Goal: Task Accomplishment & Management: Manage account settings

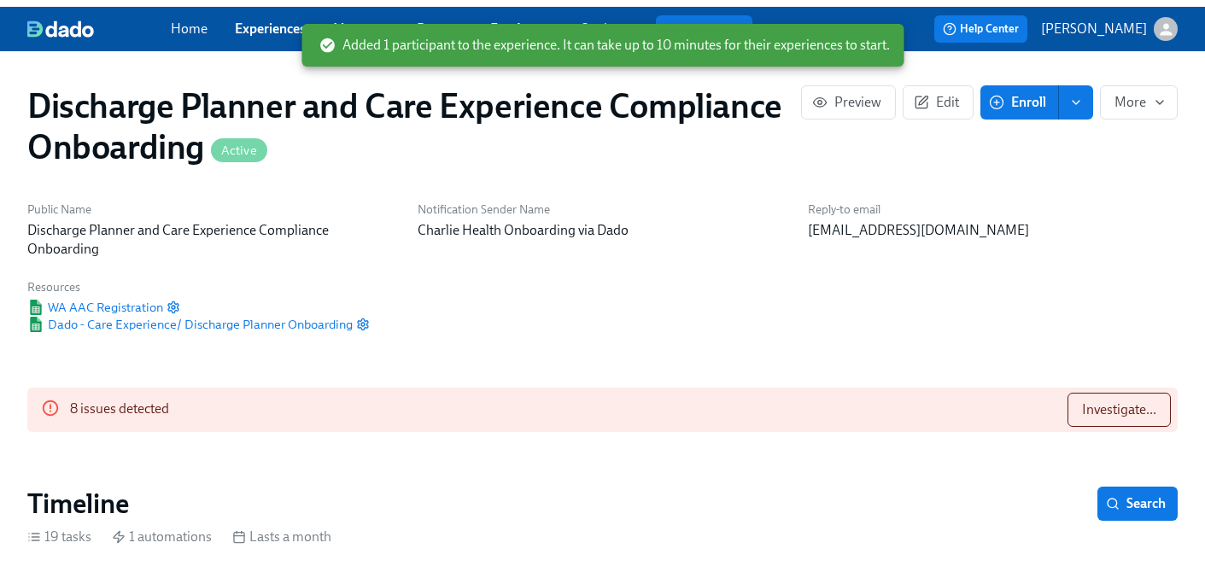
scroll to position [0, 1792]
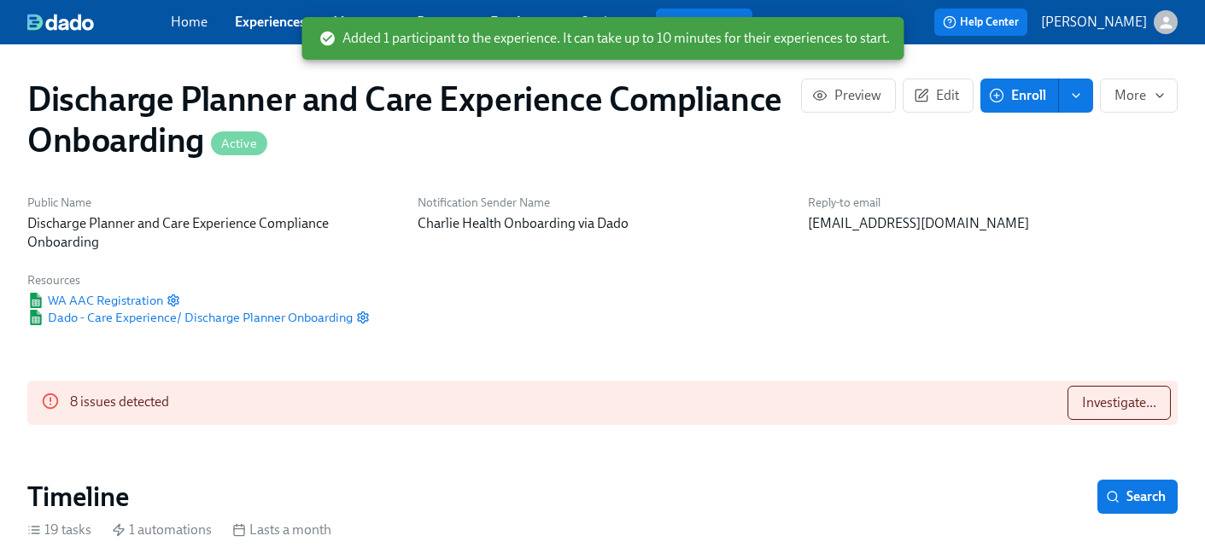
click at [259, 24] on link "Experiences" at bounding box center [270, 22] width 71 height 16
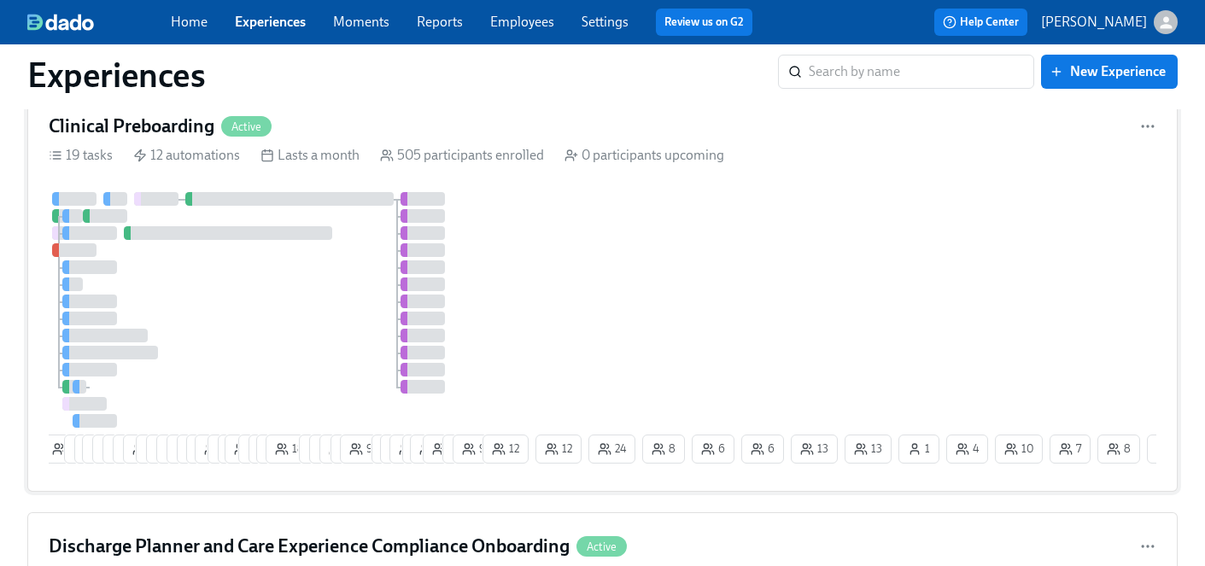
scroll to position [61, 0]
click at [595, 327] on div "4 8 5 4 24 23 15 13 13 3 3 5 7 4 8 27 4 2 19 7 7 11 18 9 8 9 4 9 7 17 14 3 23 3…" at bounding box center [603, 332] width 1108 height 278
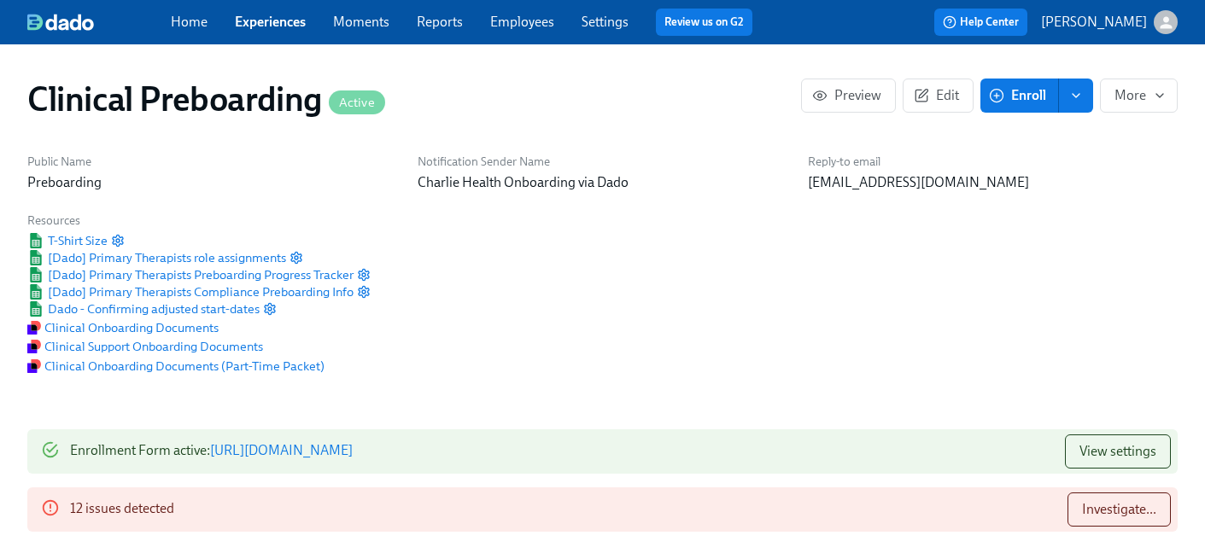
scroll to position [1570, 0]
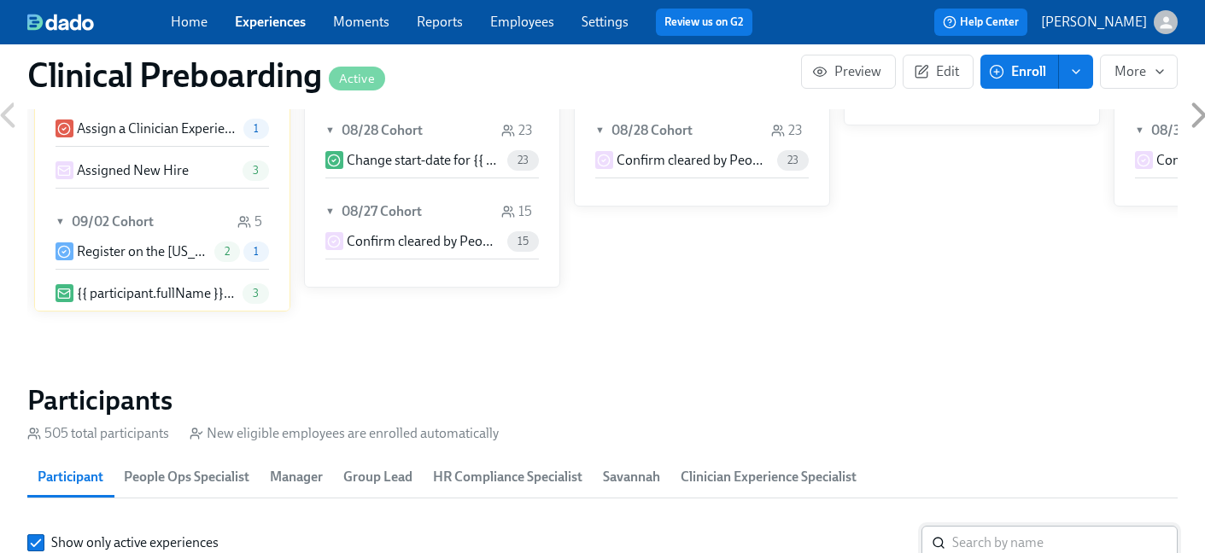
click at [979, 526] on input "search" at bounding box center [1064, 543] width 225 height 34
click at [968, 526] on input "search" at bounding box center [1064, 543] width 225 height 34
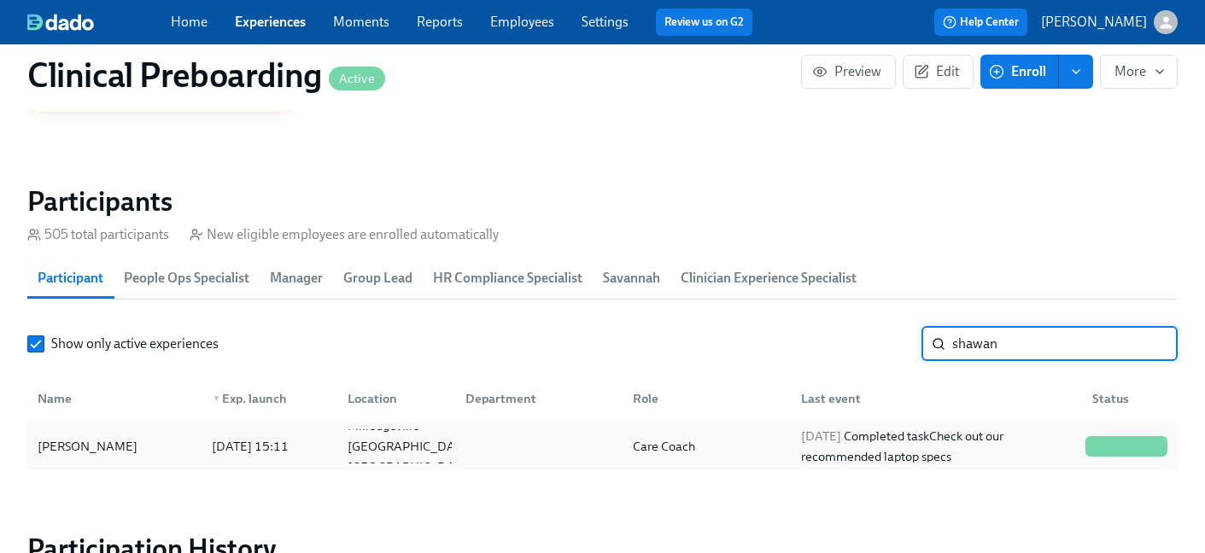
type input "shawan"
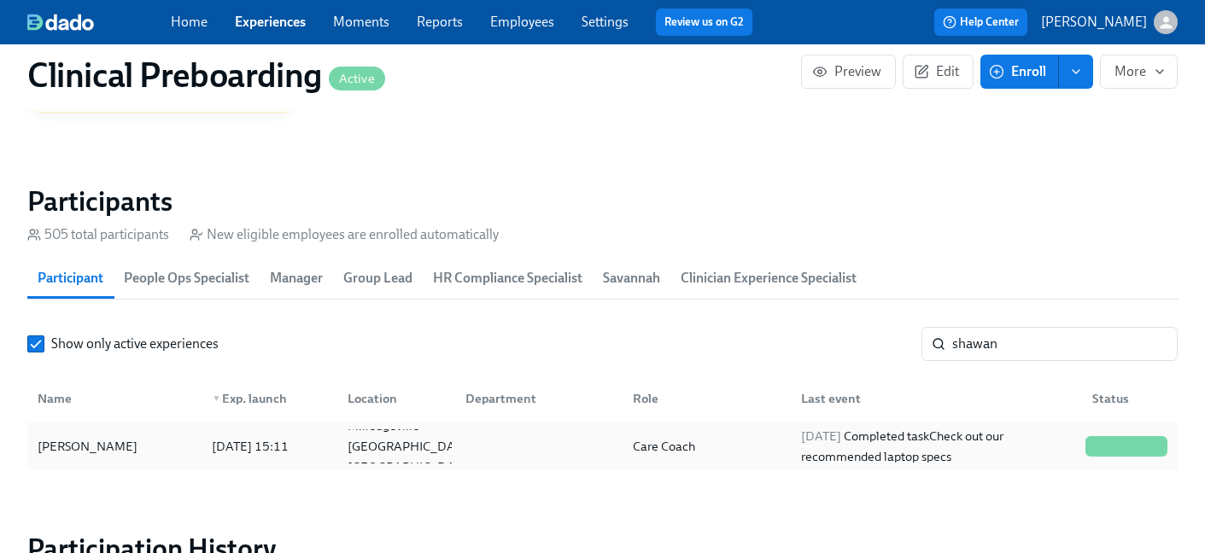
click at [108, 447] on div "[PERSON_NAME]" at bounding box center [88, 446] width 114 height 20
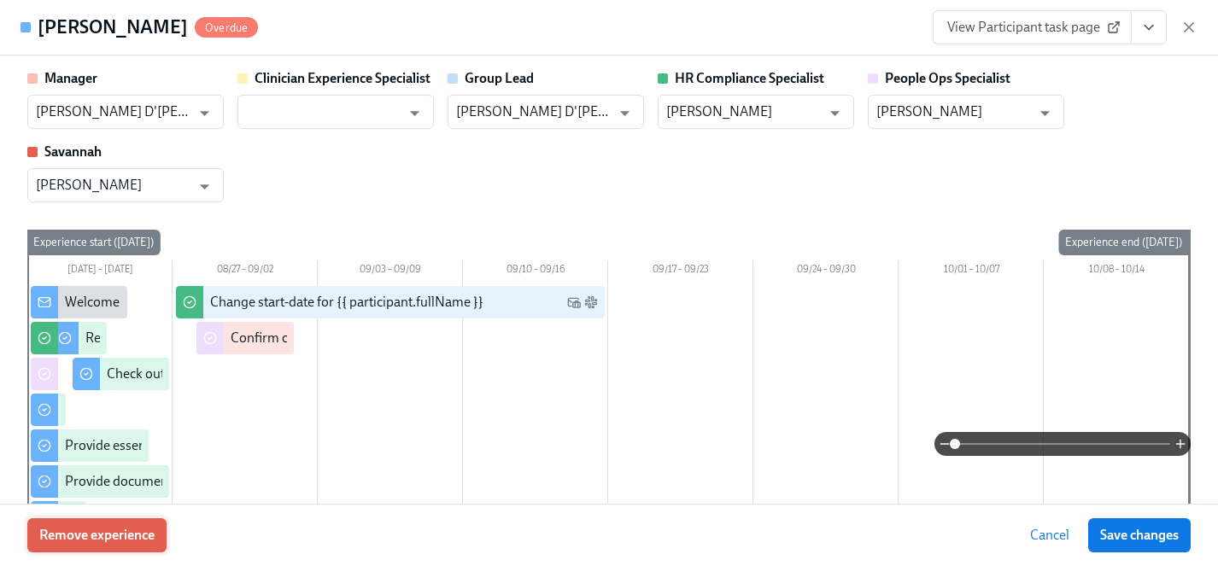
click at [128, 535] on span "Remove experience" at bounding box center [96, 535] width 115 height 17
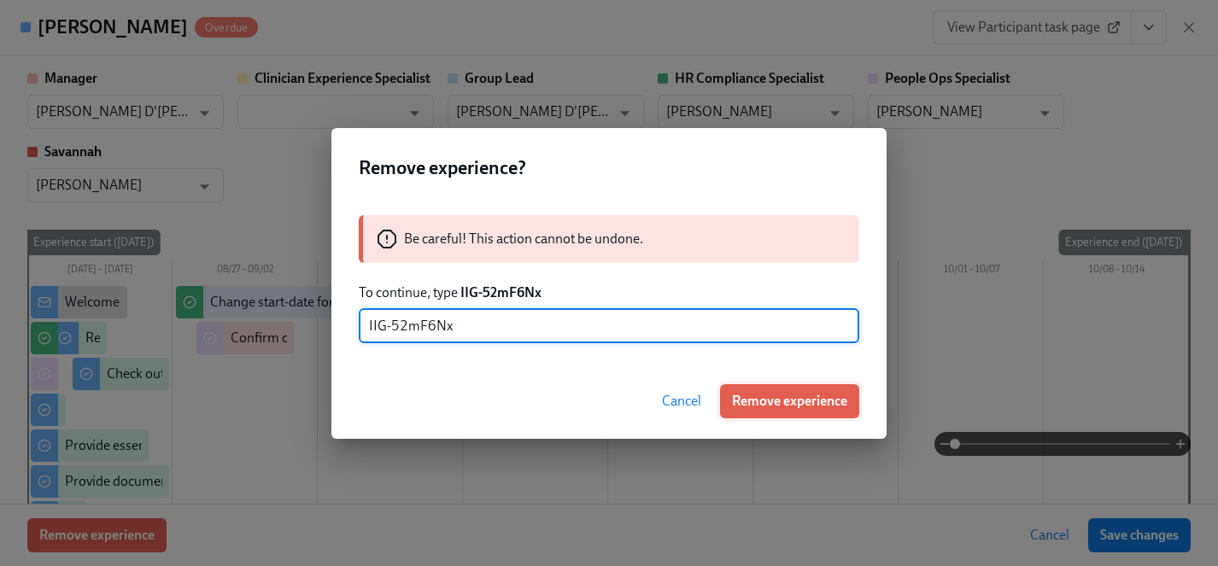
type input "IIG-52mF6Nx"
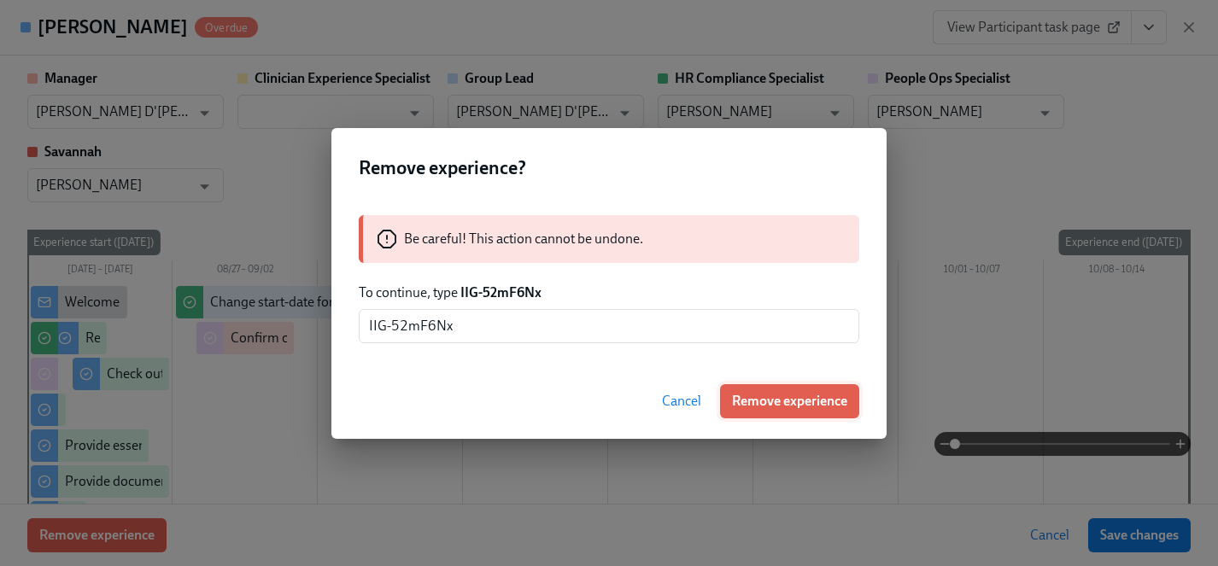
click at [826, 401] on span "Remove experience" at bounding box center [789, 401] width 115 height 17
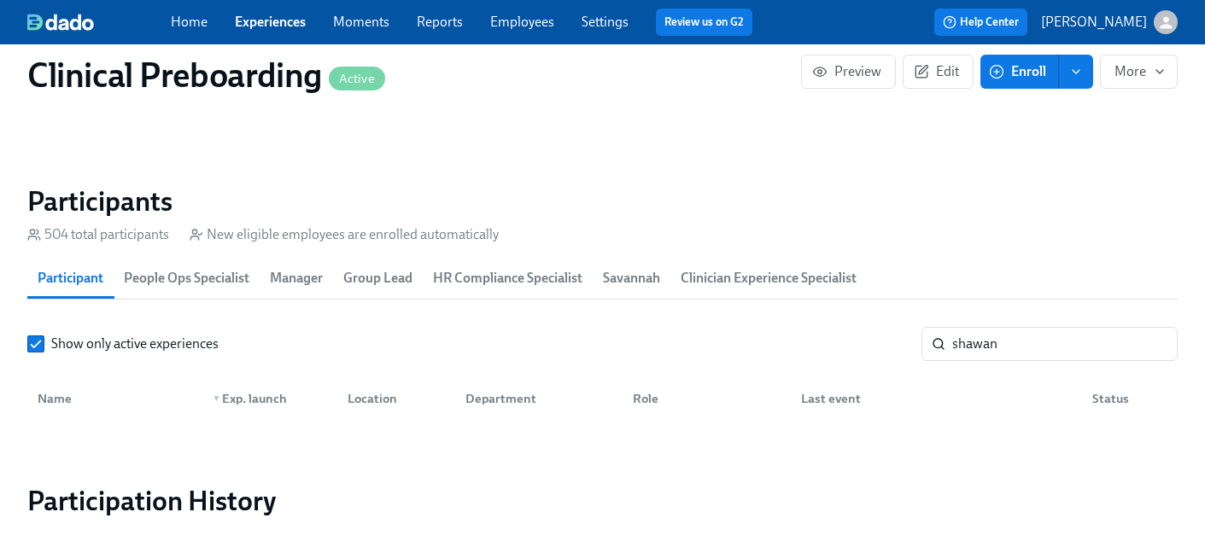
scroll to position [0, 22583]
click at [268, 18] on link "Experiences" at bounding box center [270, 22] width 71 height 16
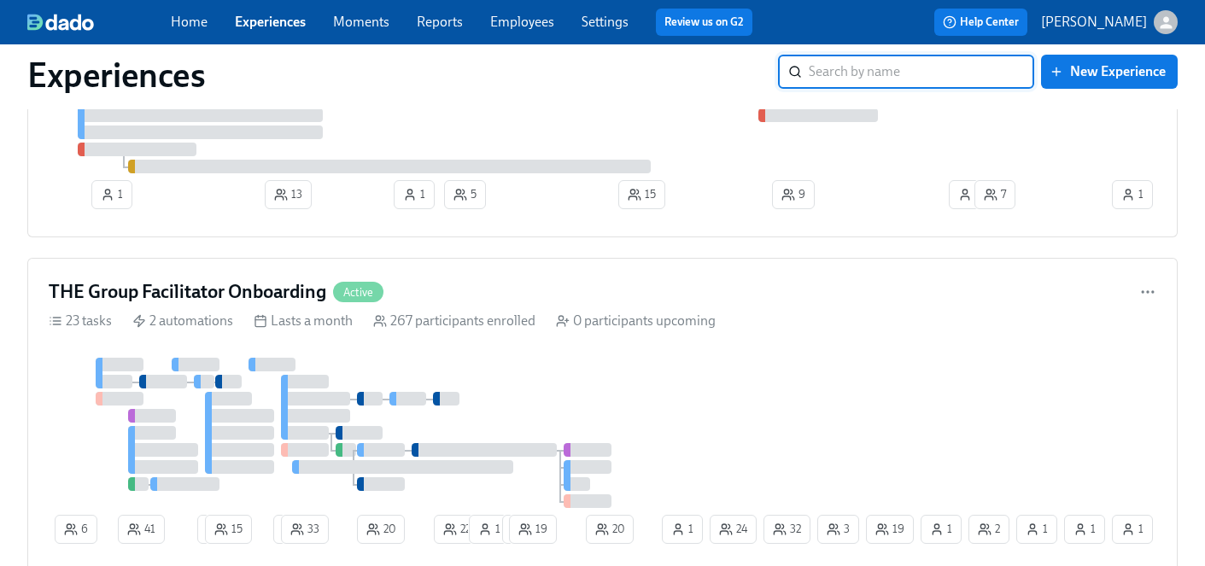
scroll to position [4822, 0]
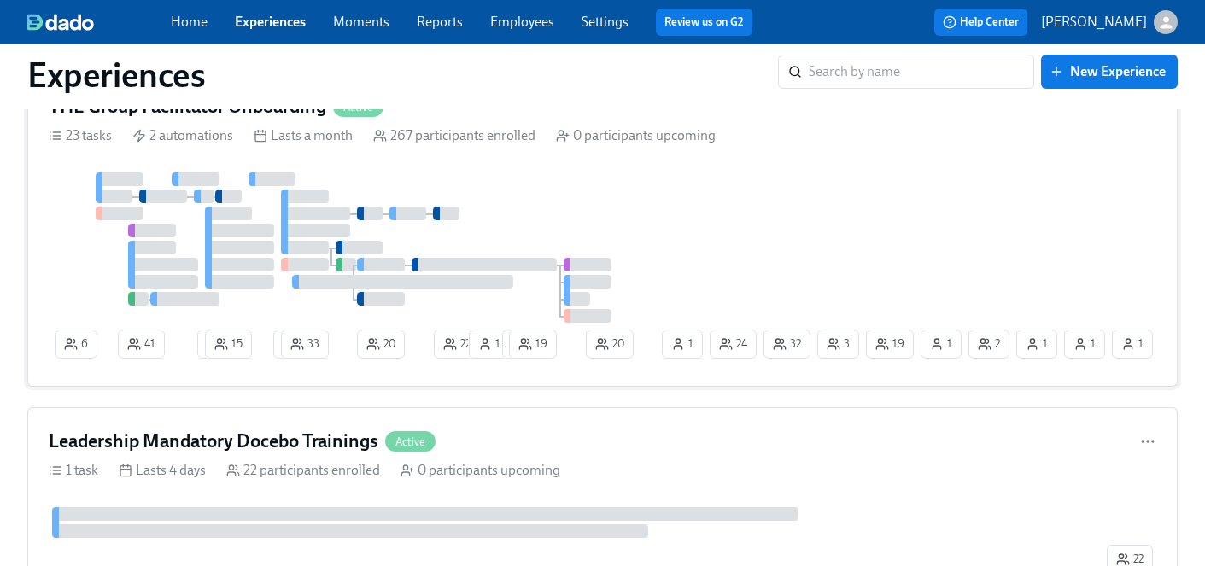
click at [670, 243] on div "6 41 2 15 2 33 20 22 1 1 19 19 32 1 3 2 24 1 1 20 1 1" at bounding box center [603, 268] width 1108 height 193
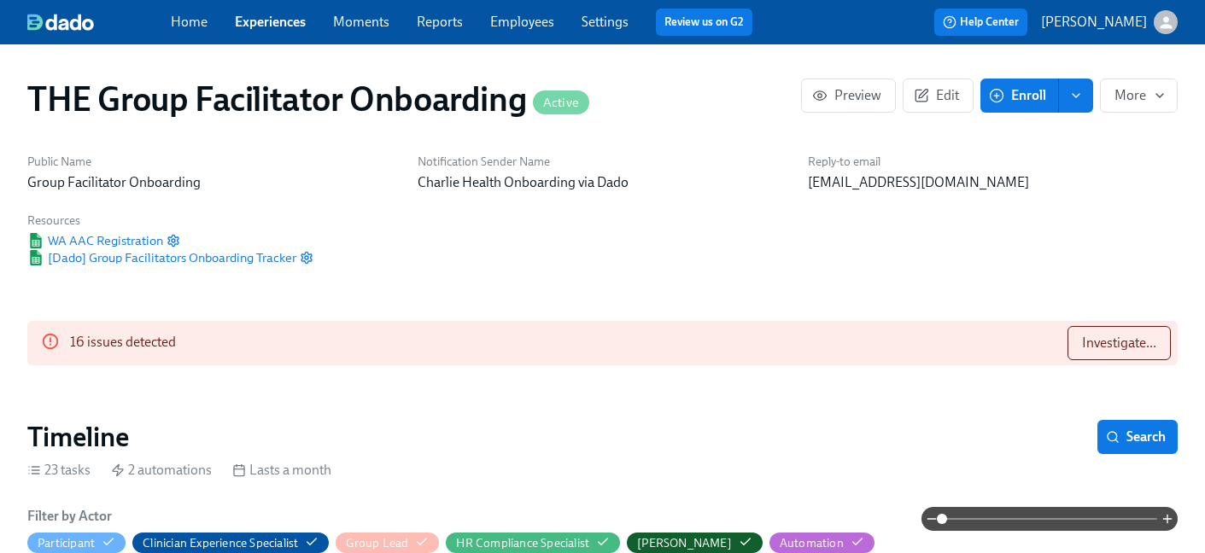
scroll to position [1514, 0]
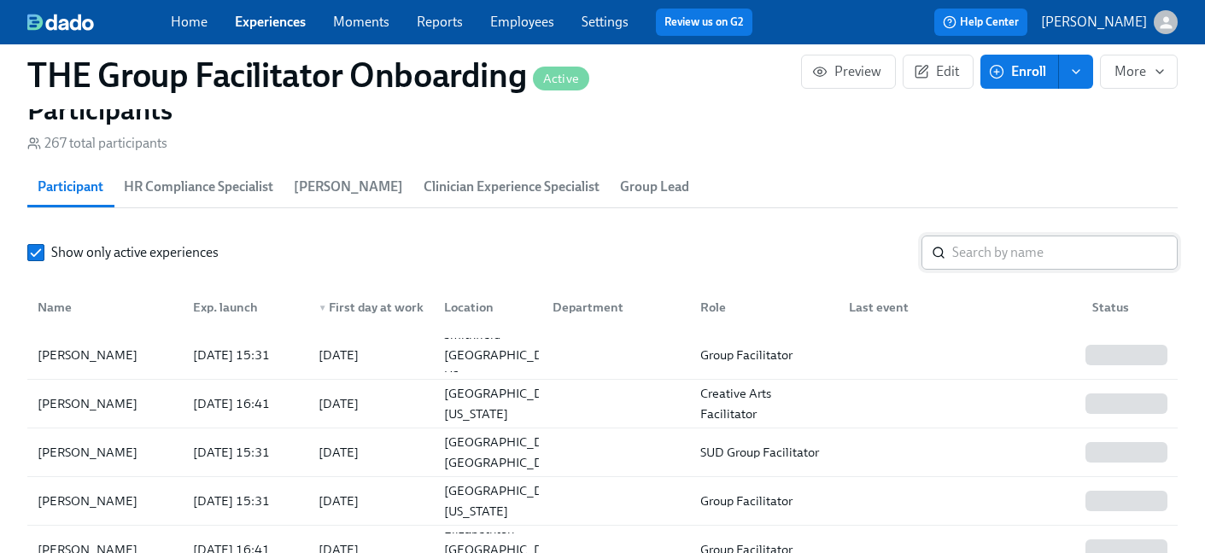
click at [1001, 255] on input "search" at bounding box center [1064, 253] width 225 height 34
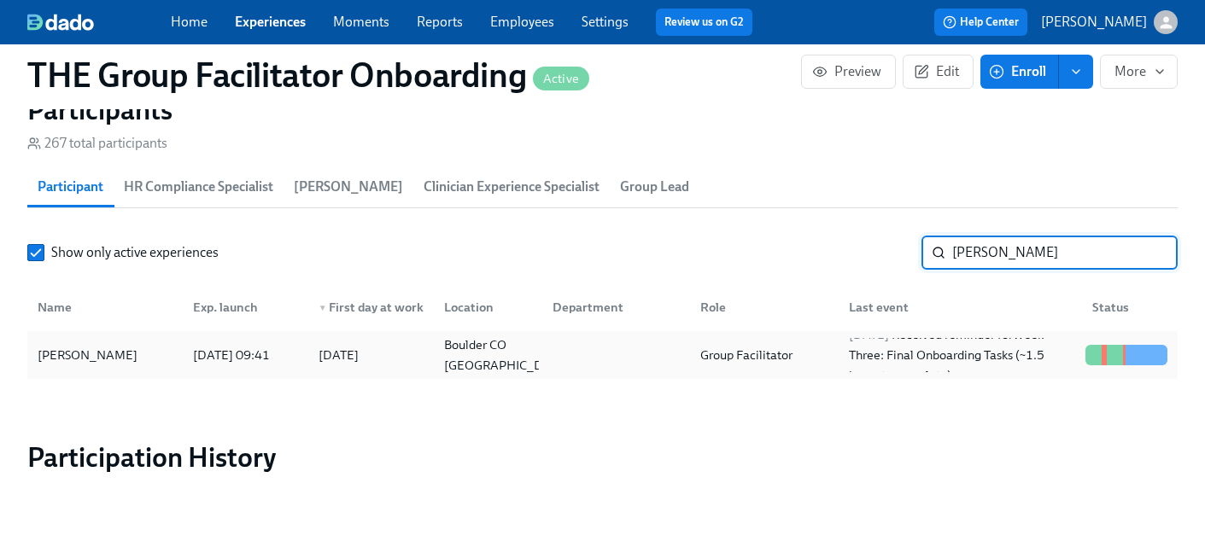
type input "[PERSON_NAME]"
click at [56, 353] on div "[PERSON_NAME]" at bounding box center [88, 355] width 114 height 20
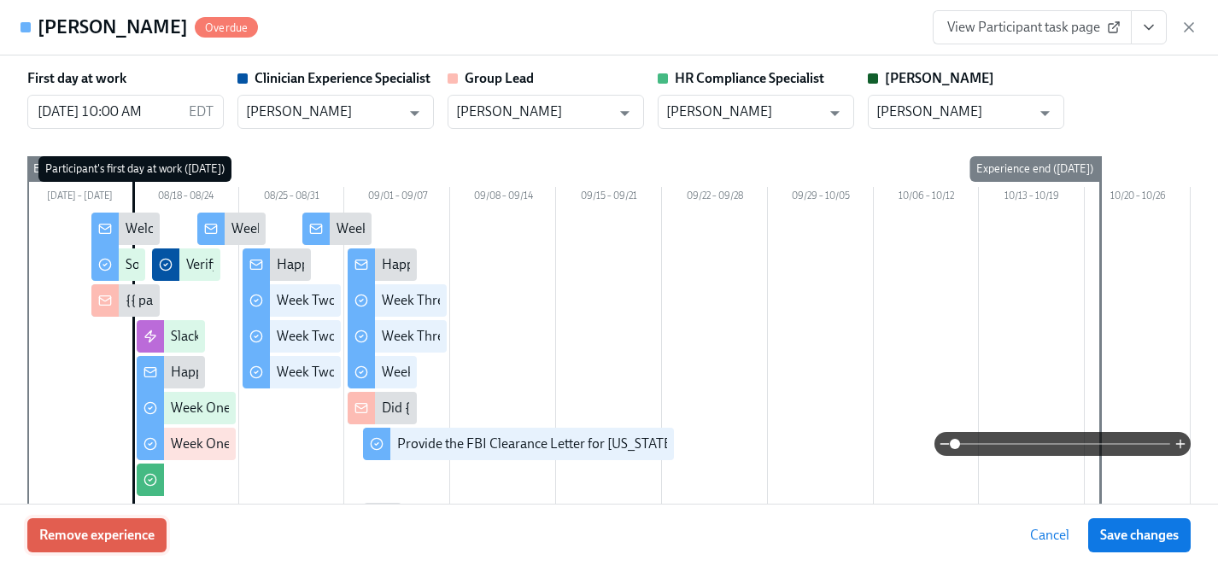
click at [117, 536] on span "Remove experience" at bounding box center [96, 535] width 115 height 17
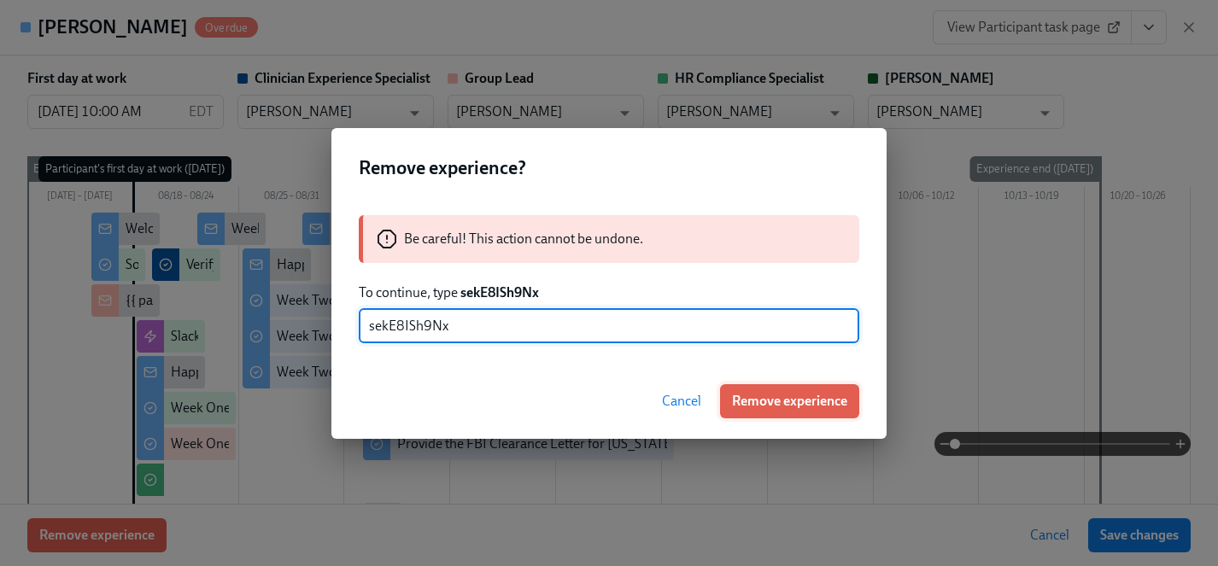
type input "sekE8ISh9Nx"
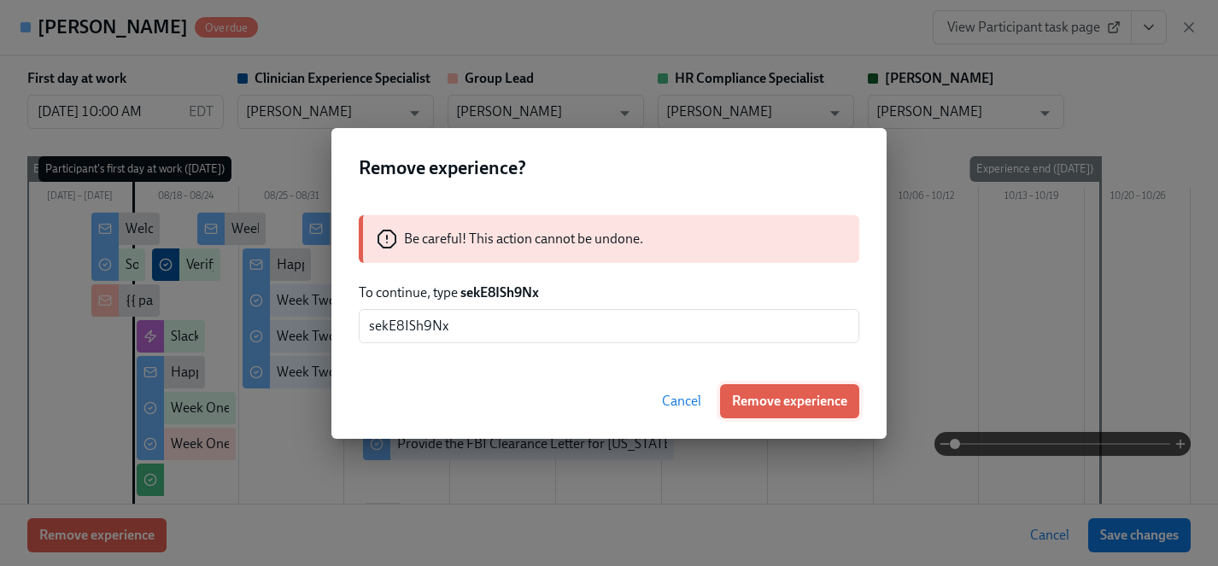
click at [775, 400] on span "Remove experience" at bounding box center [789, 401] width 115 height 17
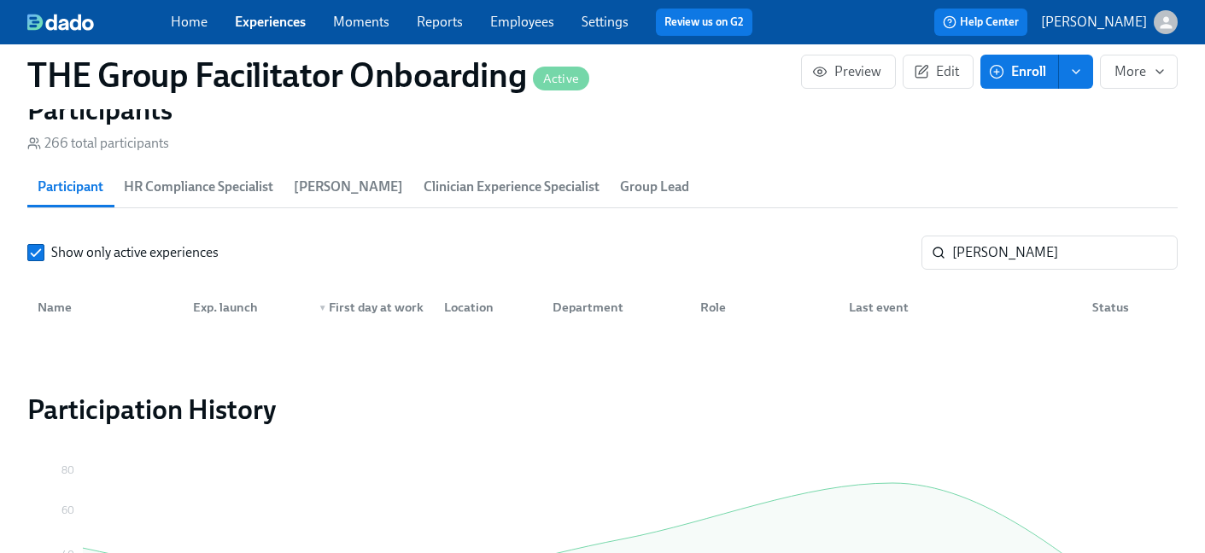
scroll to position [0, 28250]
